Goal: Check status: Check status

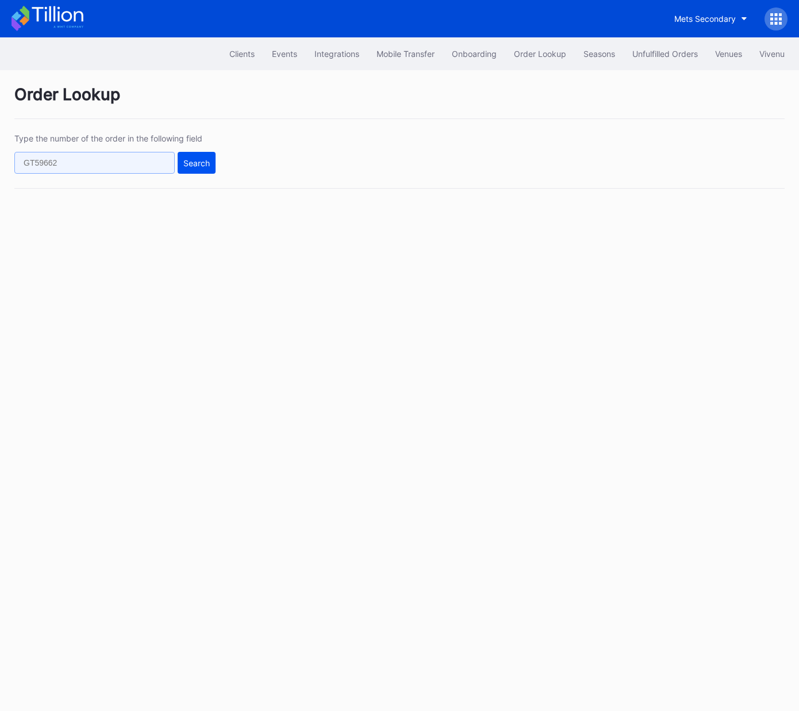
drag, startPoint x: 136, startPoint y: 162, endPoint x: 182, endPoint y: 162, distance: 45.4
click at [137, 162] on input "text" at bounding box center [94, 163] width 160 height 22
click at [183, 161] on div "Search" at bounding box center [196, 163] width 26 height 10
click at [139, 159] on input "text" at bounding box center [94, 163] width 160 height 22
click at [139, 160] on input "text" at bounding box center [94, 163] width 160 height 22
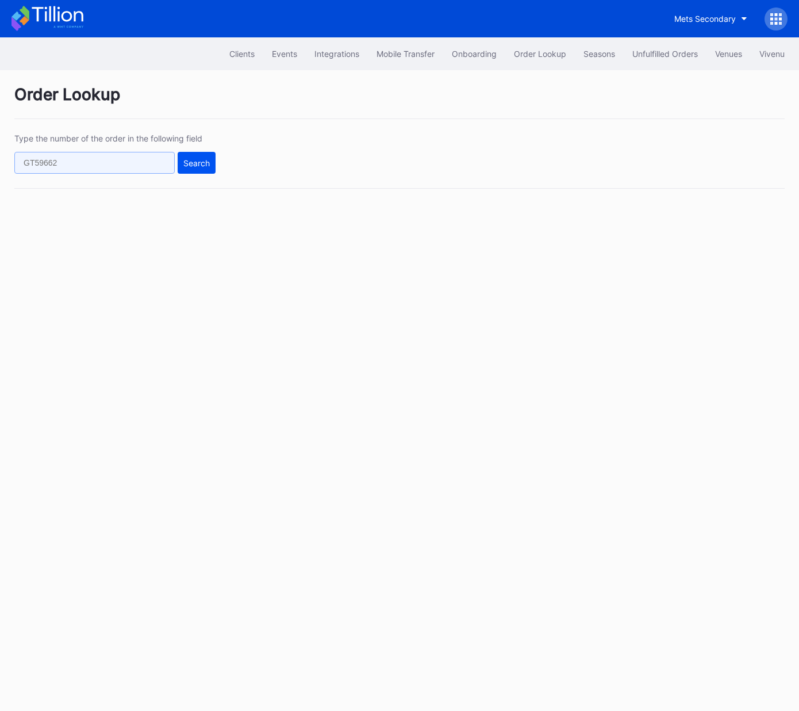
paste input "50252902"
click at [198, 160] on div "Search" at bounding box center [196, 163] width 26 height 10
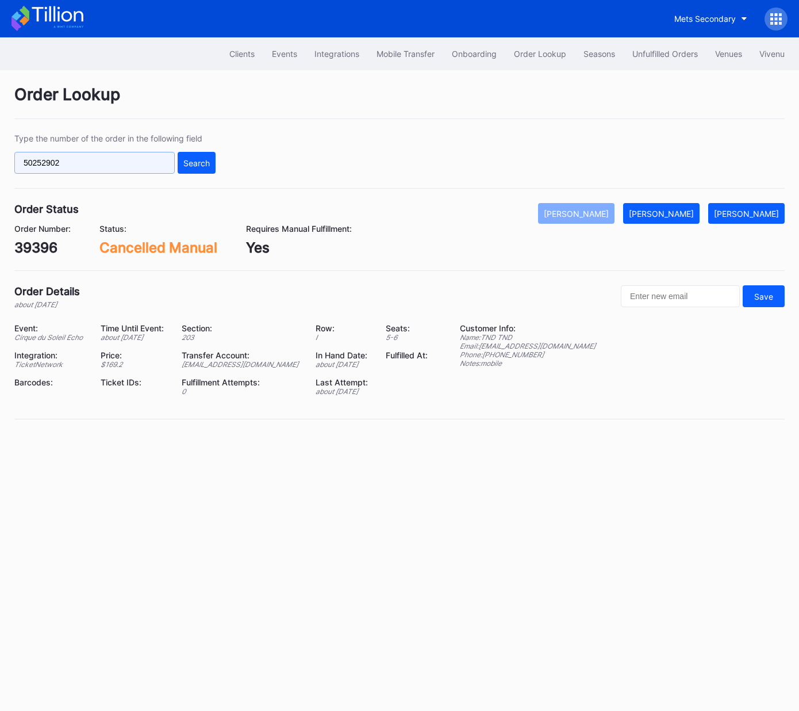
click at [127, 157] on input "50252902" at bounding box center [94, 163] width 160 height 22
drag, startPoint x: 127, startPoint y: 157, endPoint x: 156, endPoint y: 157, distance: 29.3
click at [127, 157] on input "50252902" at bounding box center [94, 163] width 160 height 22
paste input "SG22AK2U3O"
click at [199, 158] on div "Search" at bounding box center [196, 163] width 26 height 10
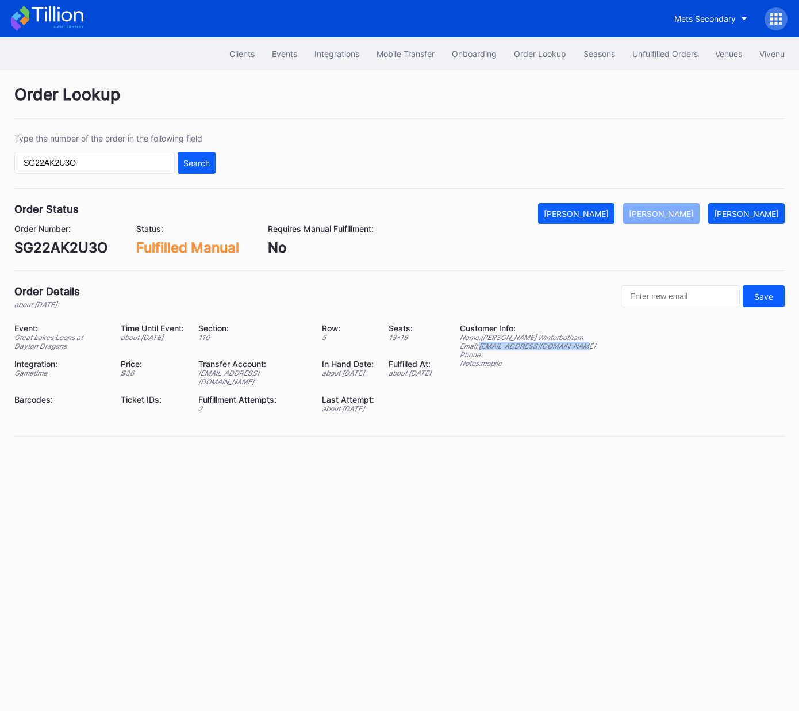
drag, startPoint x: 597, startPoint y: 345, endPoint x: 486, endPoint y: 347, distance: 110.4
click at [483, 346] on div "Event: Great Lakes Loons at [GEOGRAPHIC_DATA] Dragons Time Until Event: about […" at bounding box center [399, 372] width 770 height 98
copy div "[EMAIL_ADDRESS][DOMAIN_NAME]"
click at [149, 167] on input "SG22AK2U3O" at bounding box center [94, 163] width 160 height 22
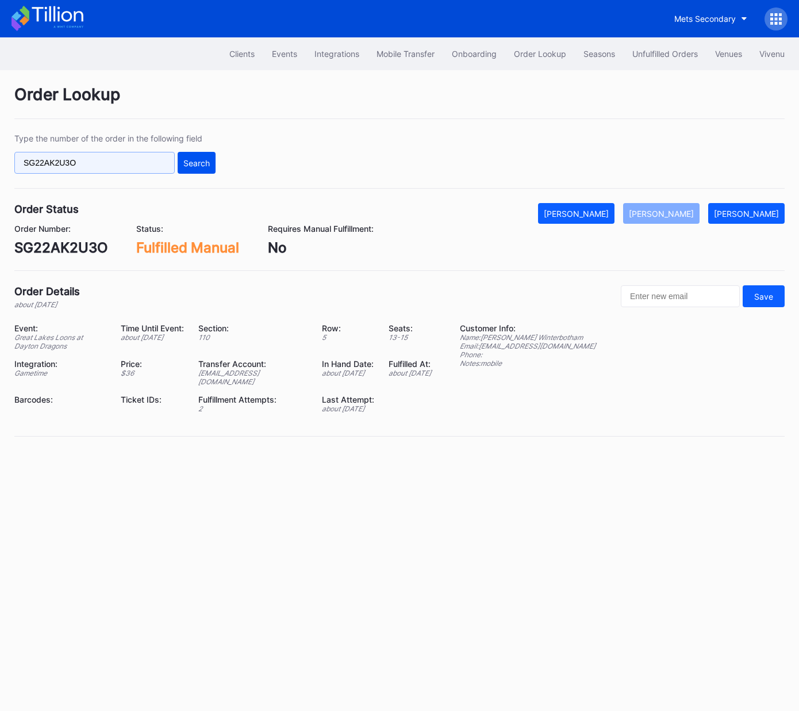
paste input "n360tqexn8n"
click at [199, 164] on div "Search" at bounding box center [196, 163] width 26 height 10
click at [130, 159] on input "n360tqexn8n" at bounding box center [94, 163] width 160 height 22
paste input "ODZP6WNSQ3"
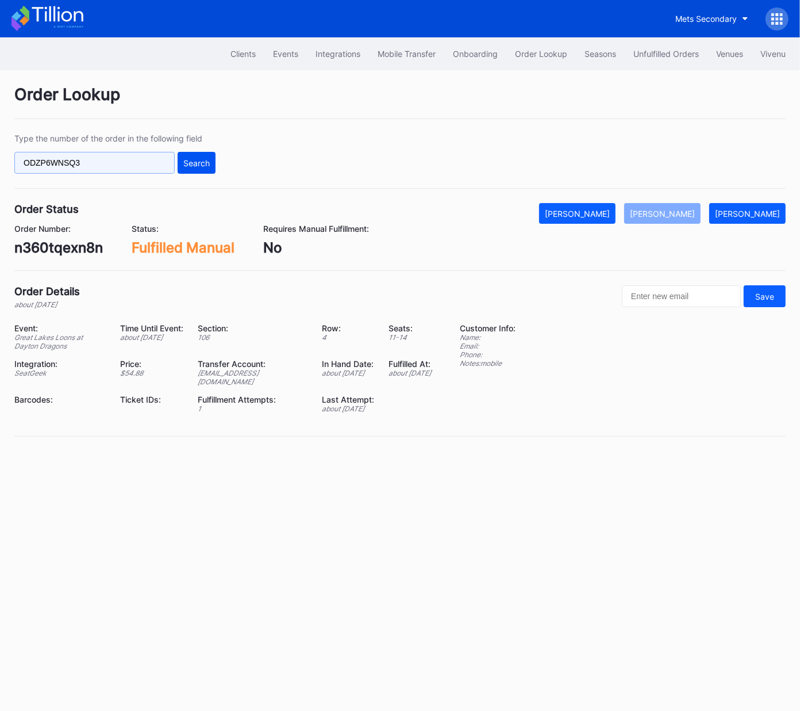
type input "ODZP6WNSQ3"
click at [210, 167] on button "Search" at bounding box center [197, 163] width 38 height 22
